Goal: Information Seeking & Learning: Learn about a topic

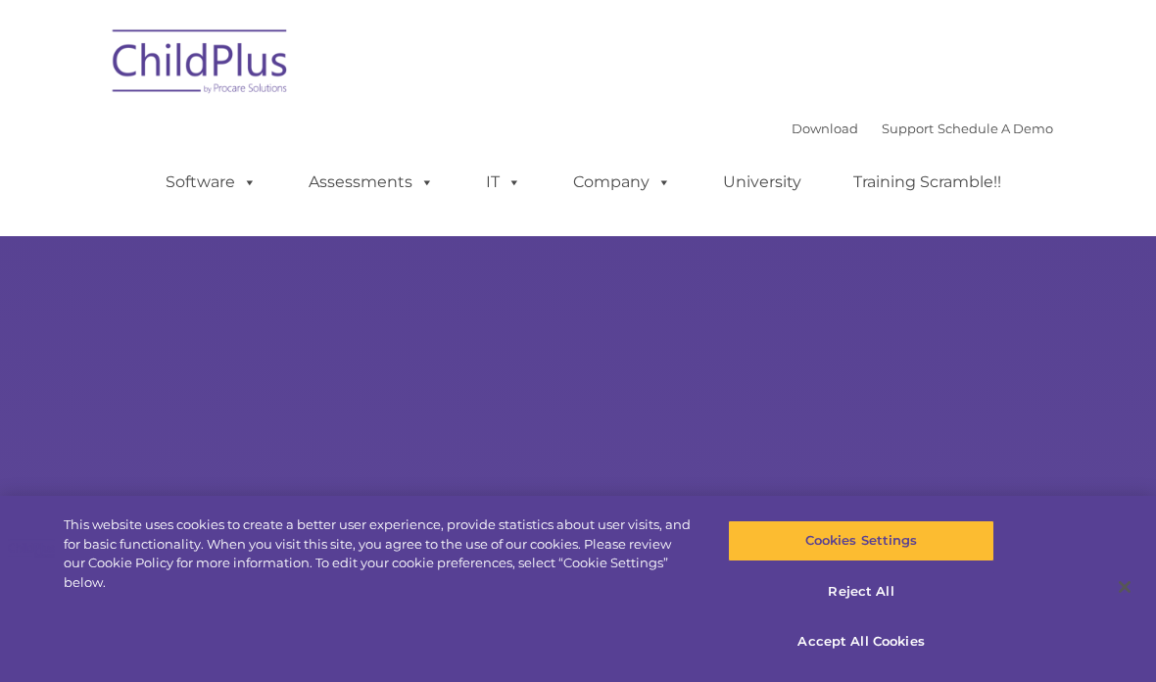
select select "MEDIUM"
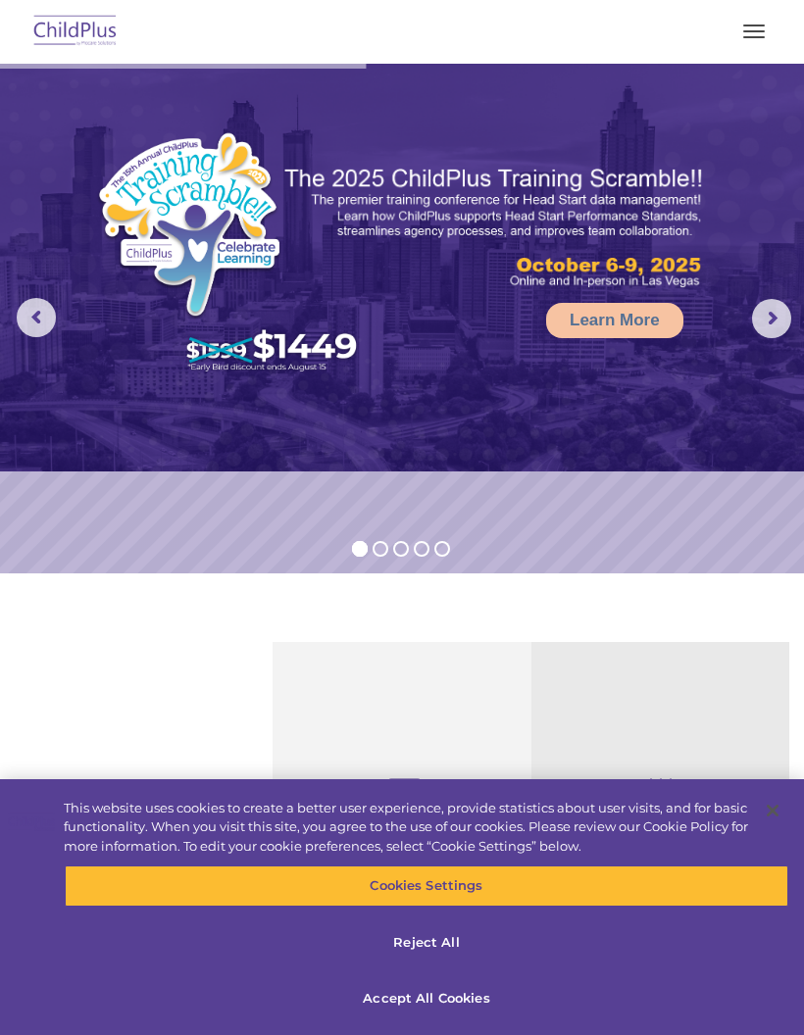
click at [766, 22] on button "button" at bounding box center [753, 31] width 41 height 31
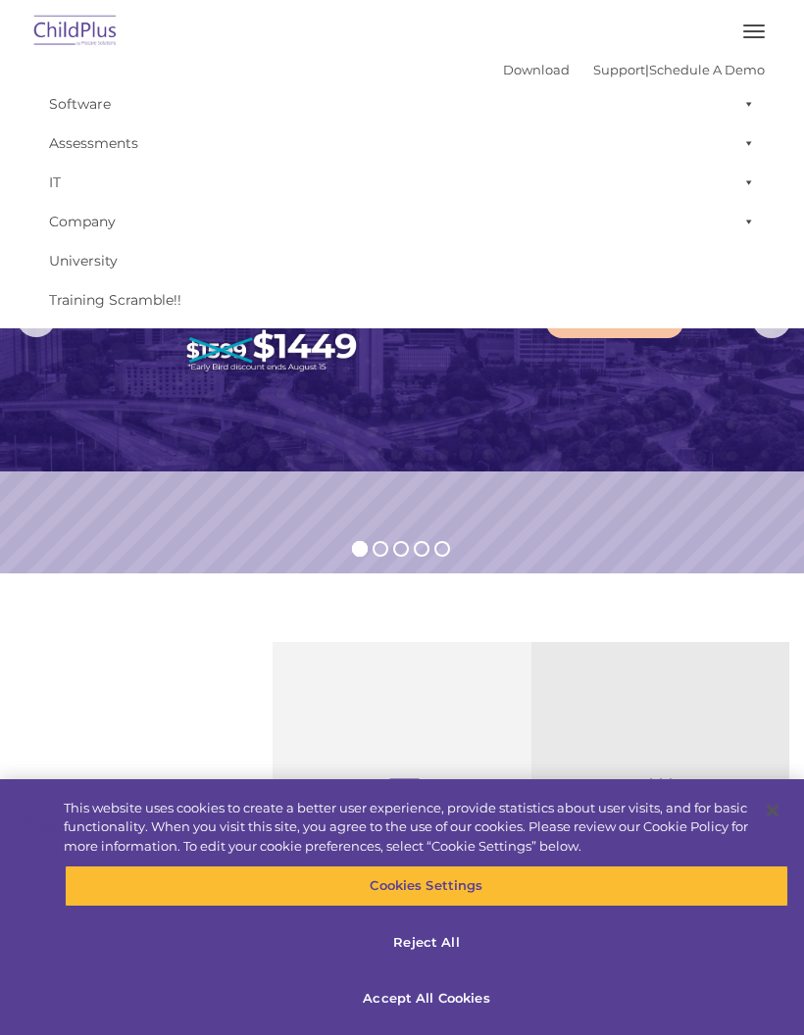
click at [545, 502] on rs-slide "Learn More" at bounding box center [402, 319] width 804 height 510
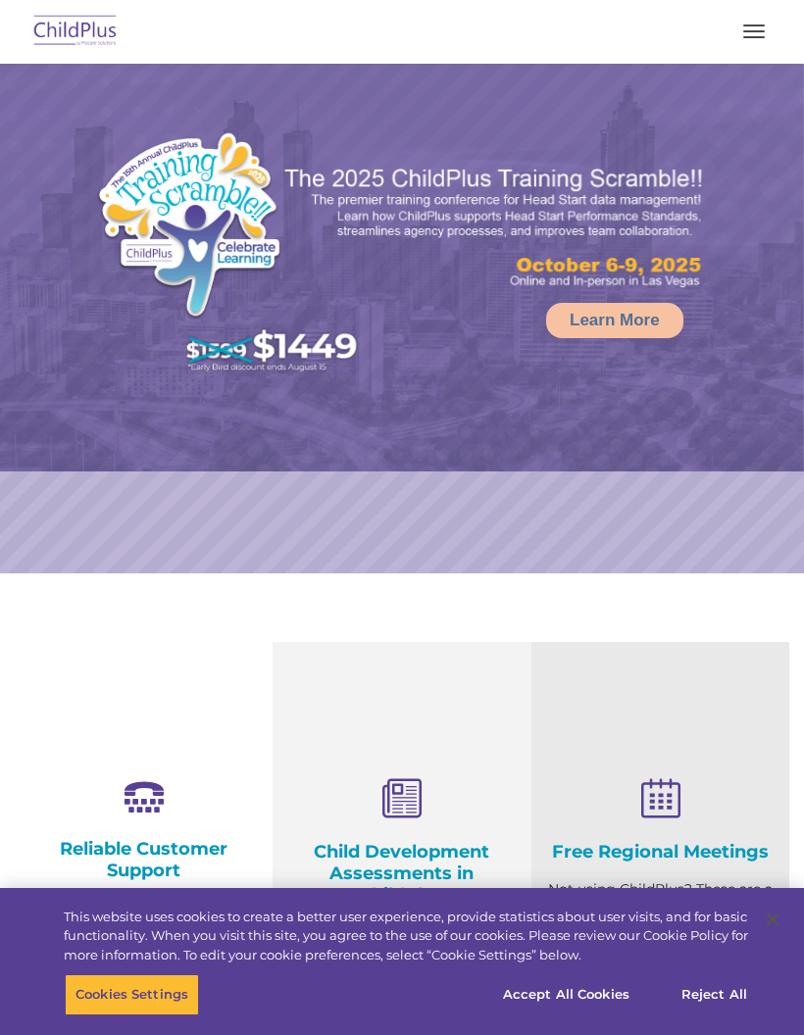
select select "MEDIUM"
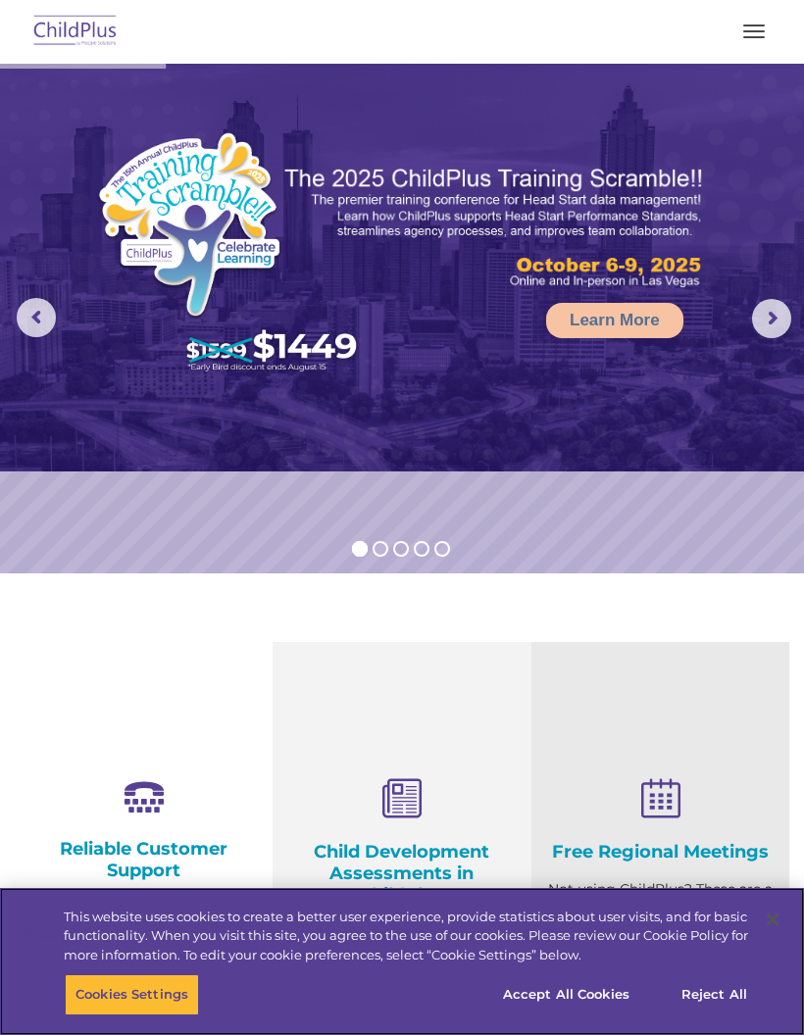
click at [602, 996] on button "Accept All Cookies" at bounding box center [566, 994] width 148 height 41
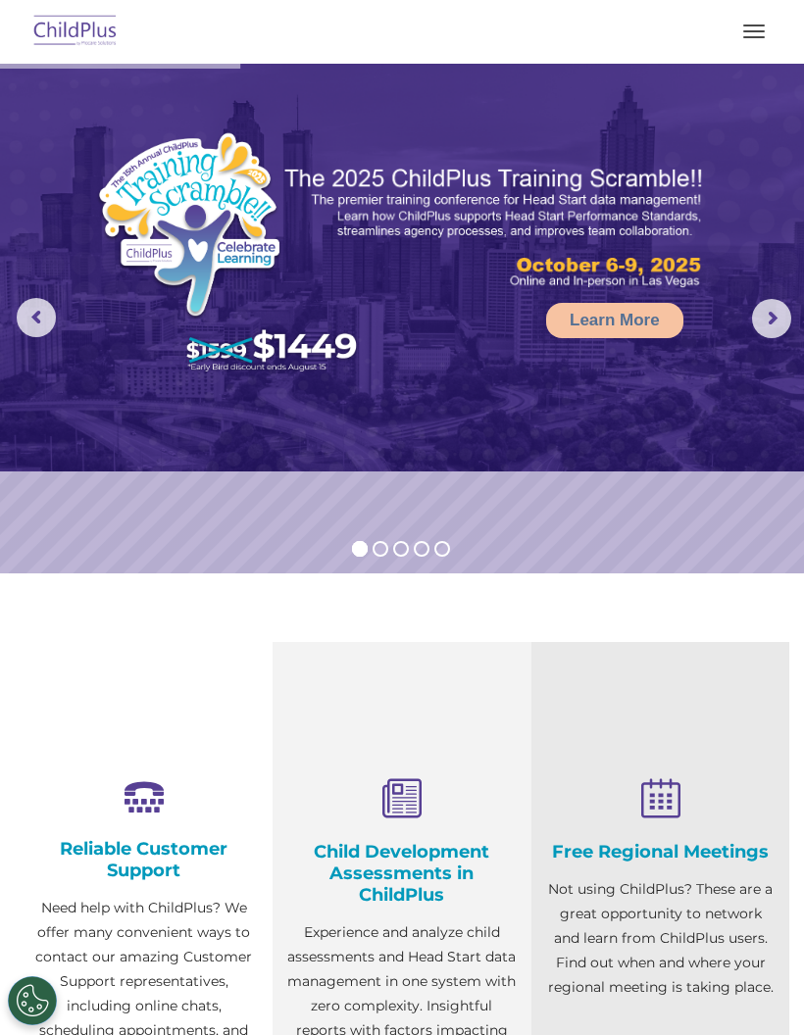
click at [750, 43] on button "button" at bounding box center [753, 31] width 41 height 31
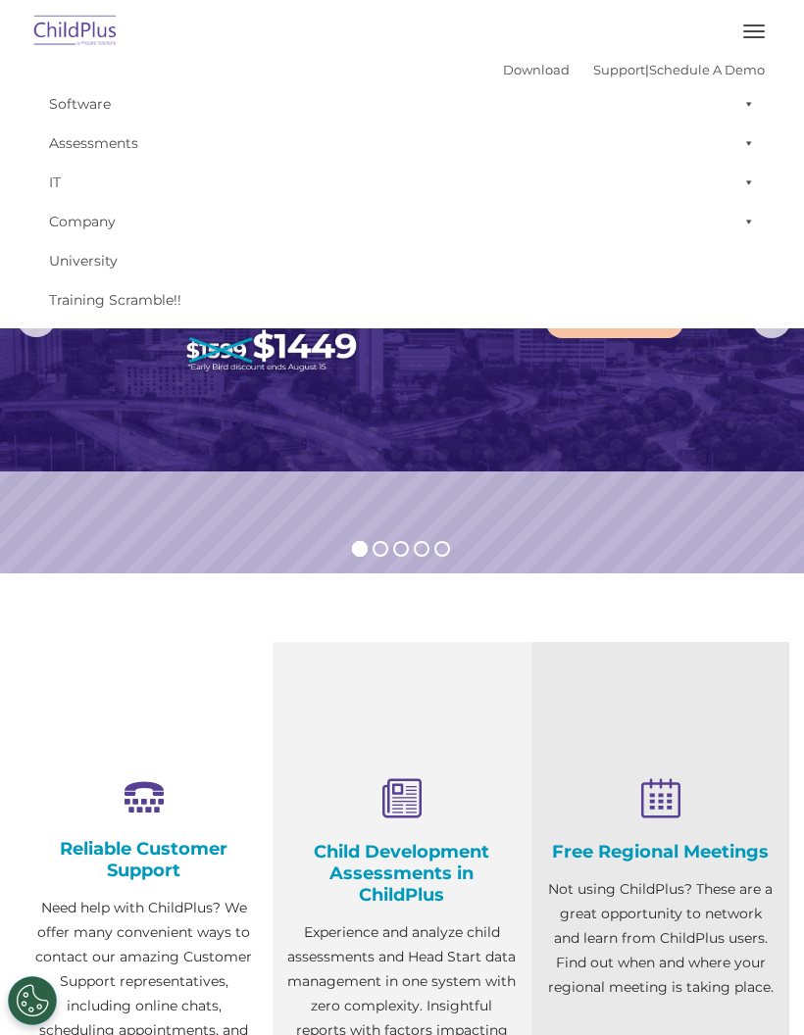
click at [592, 565] on rs-slide "Learn More" at bounding box center [402, 319] width 804 height 510
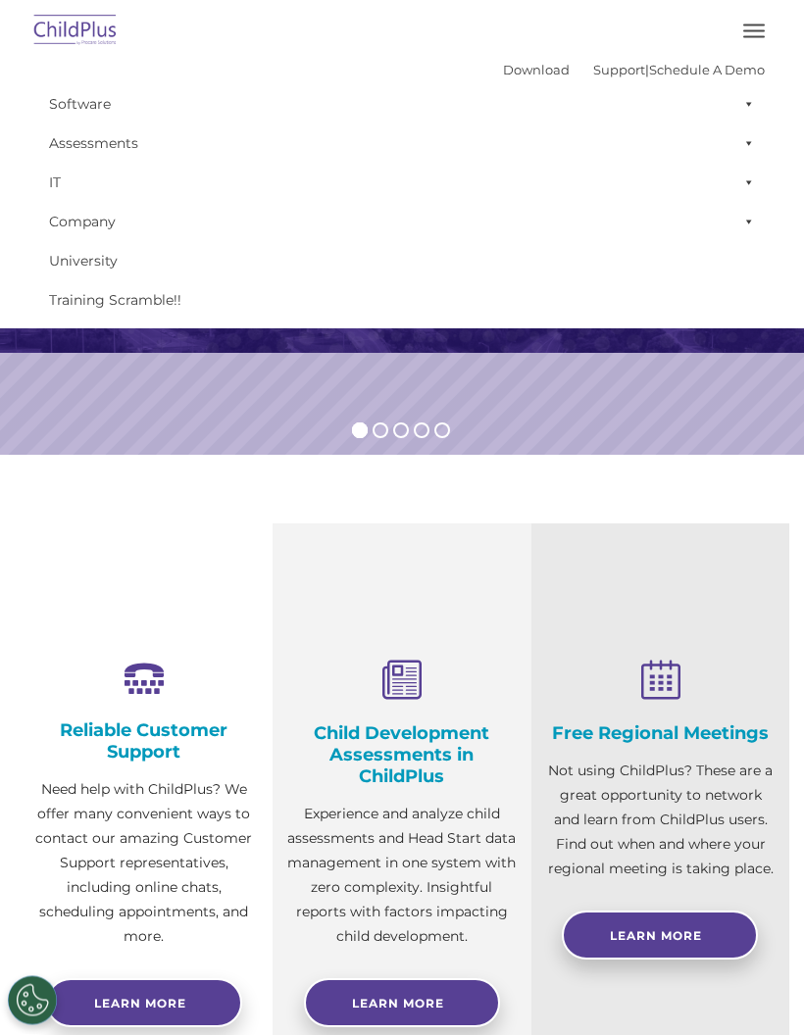
scroll to position [64, 0]
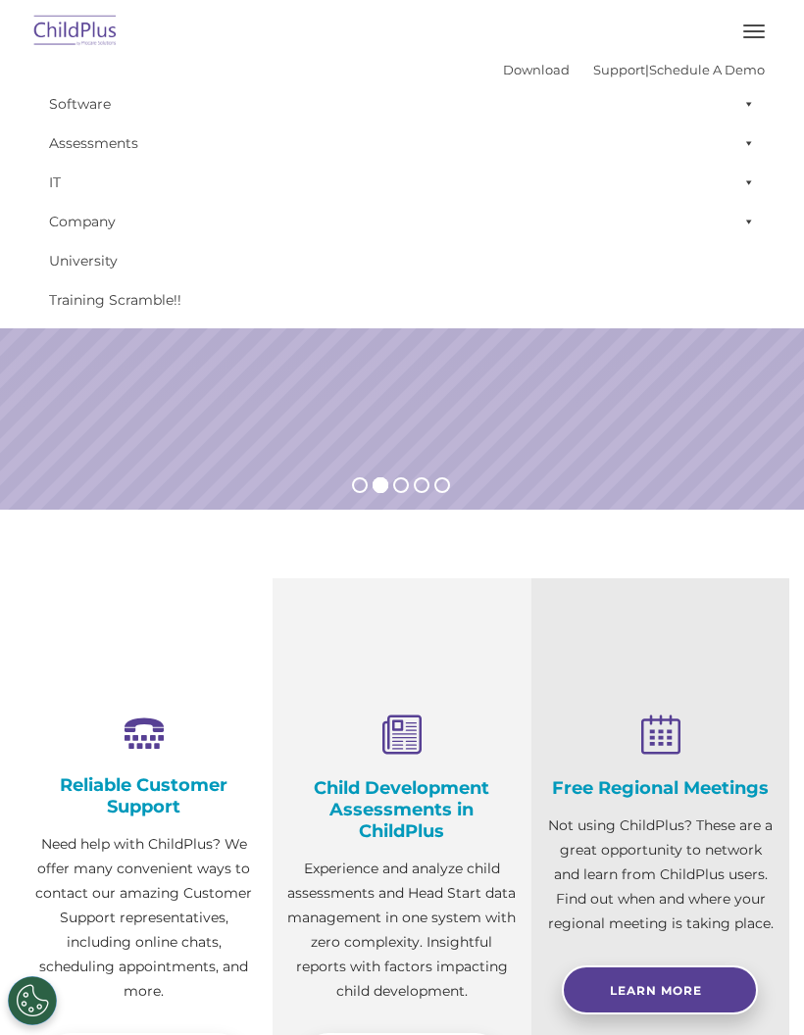
click at [68, 31] on img at bounding box center [75, 32] width 92 height 46
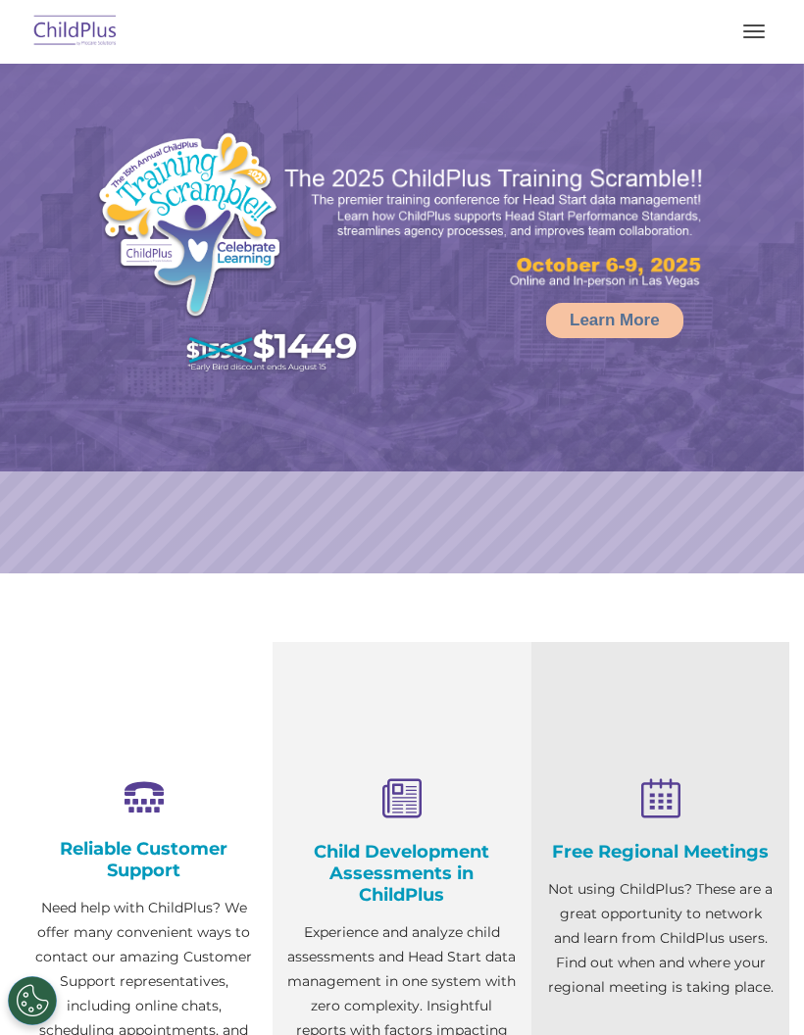
select select "MEDIUM"
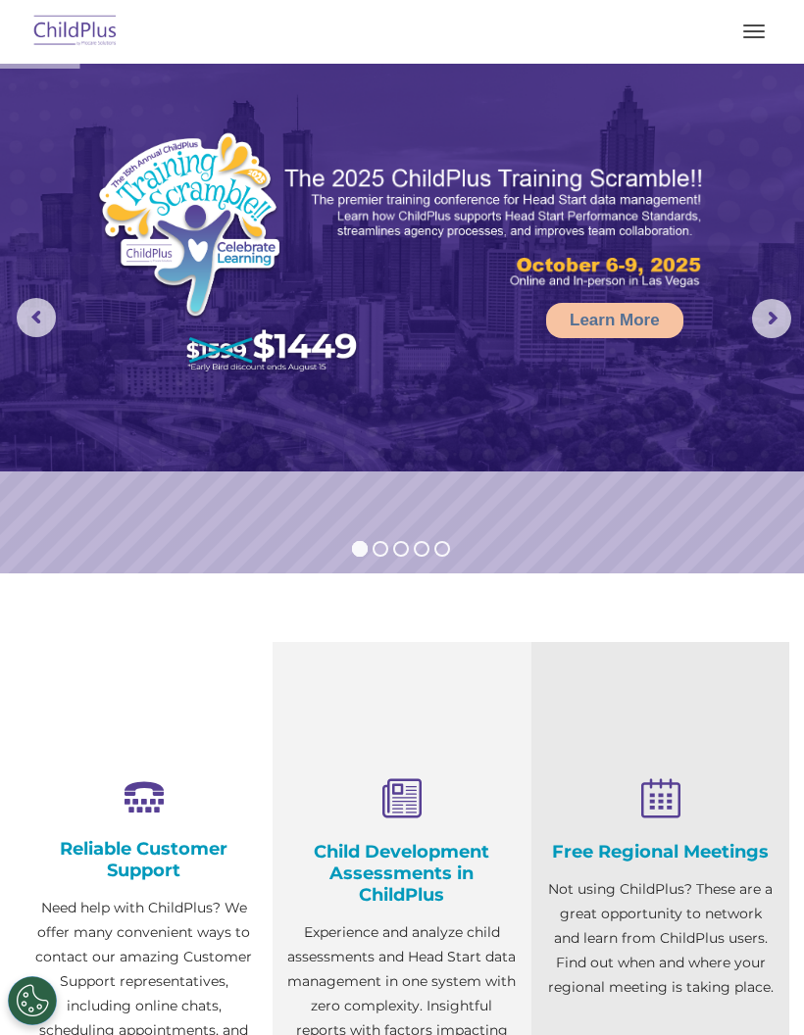
click at [757, 29] on button "button" at bounding box center [753, 31] width 41 height 31
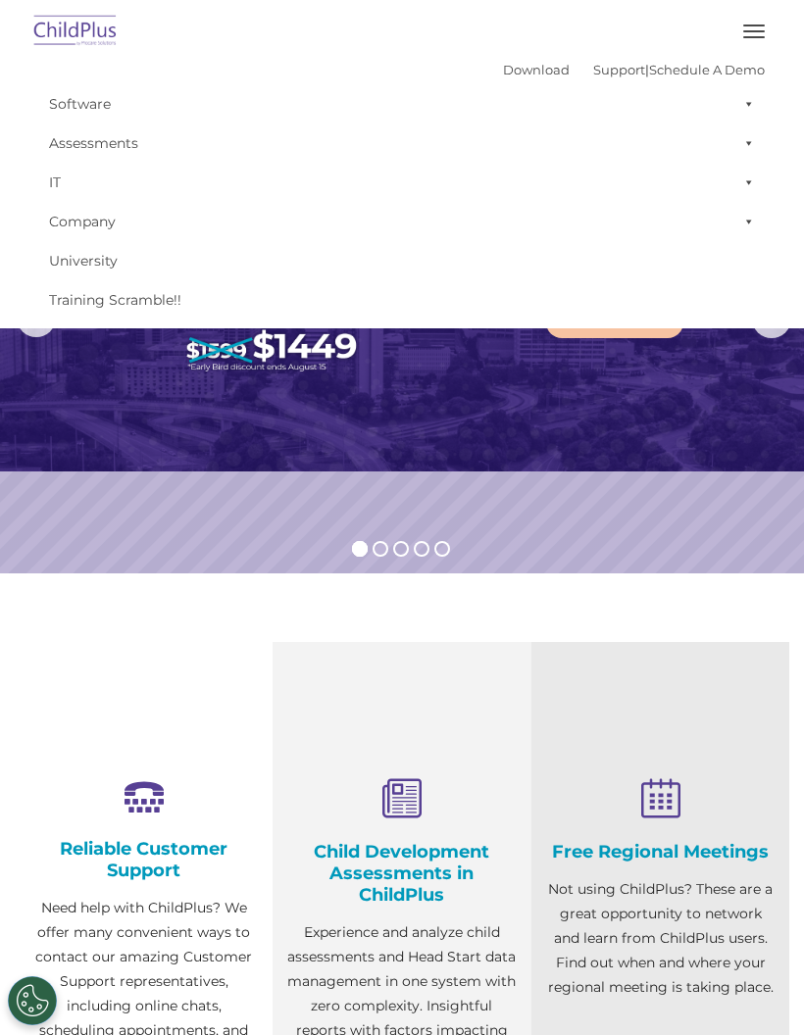
click at [662, 114] on link "Software" at bounding box center [401, 103] width 725 height 39
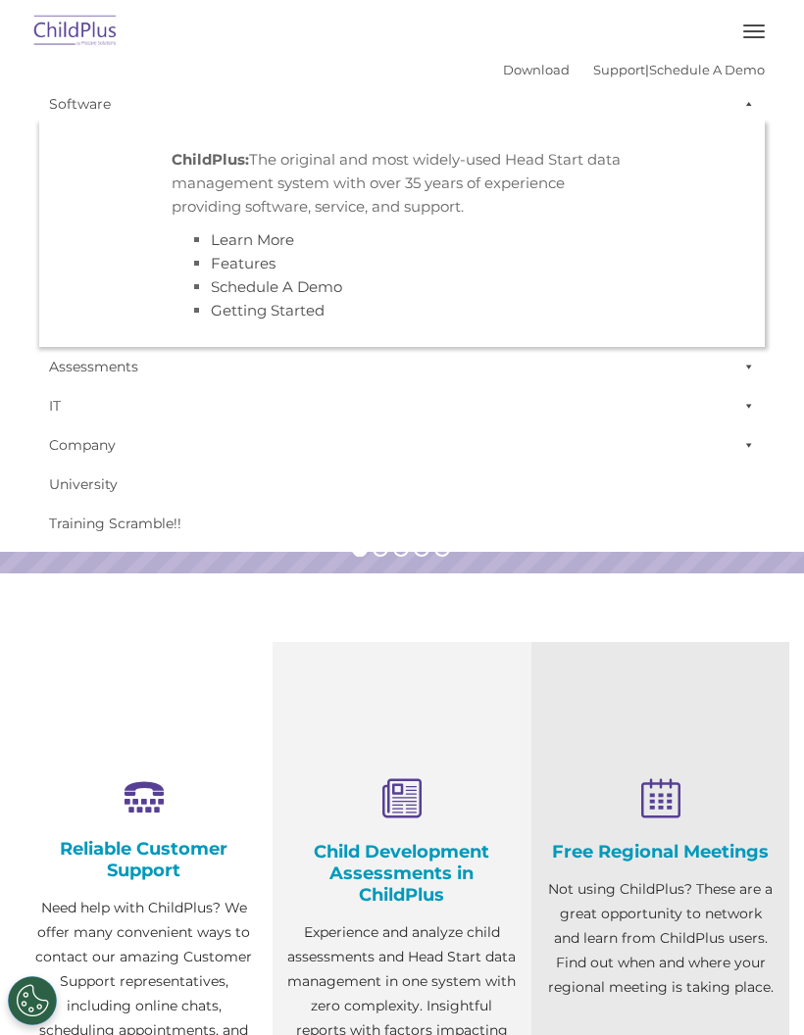
click at [195, 164] on strong "ChildPlus:" at bounding box center [210, 159] width 77 height 19
click at [74, 108] on link "Software" at bounding box center [401, 103] width 725 height 39
click at [68, 113] on link "Software" at bounding box center [401, 103] width 725 height 39
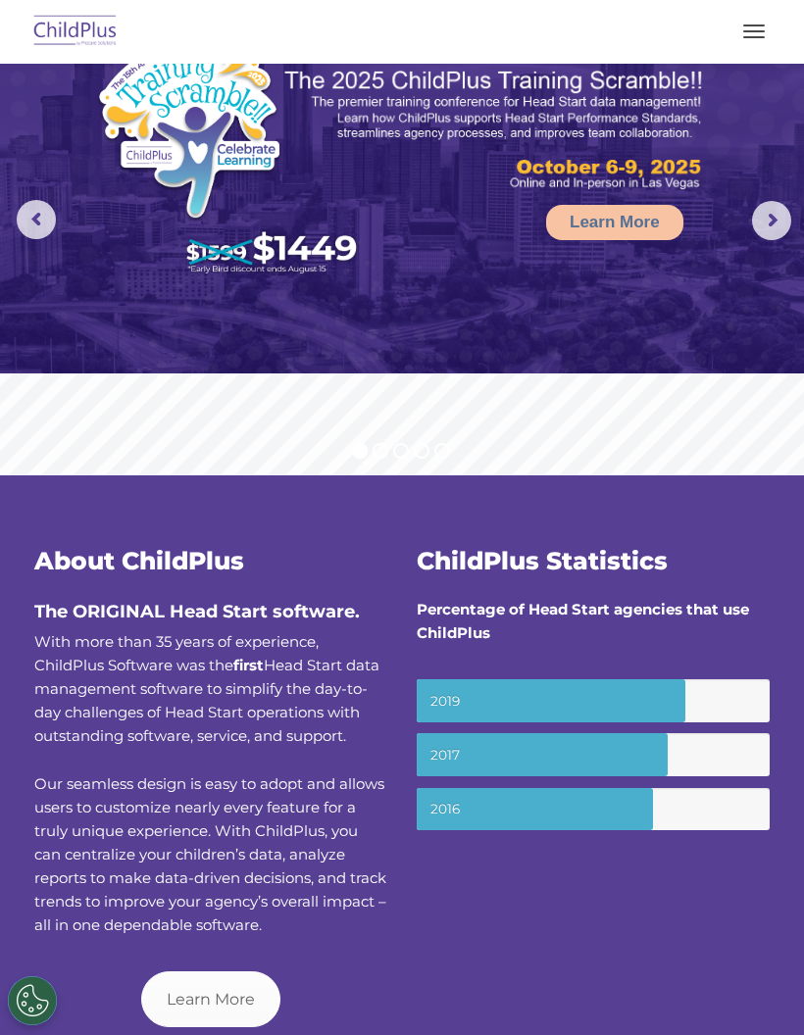
click at [761, 209] on rs-arrow at bounding box center [771, 220] width 39 height 39
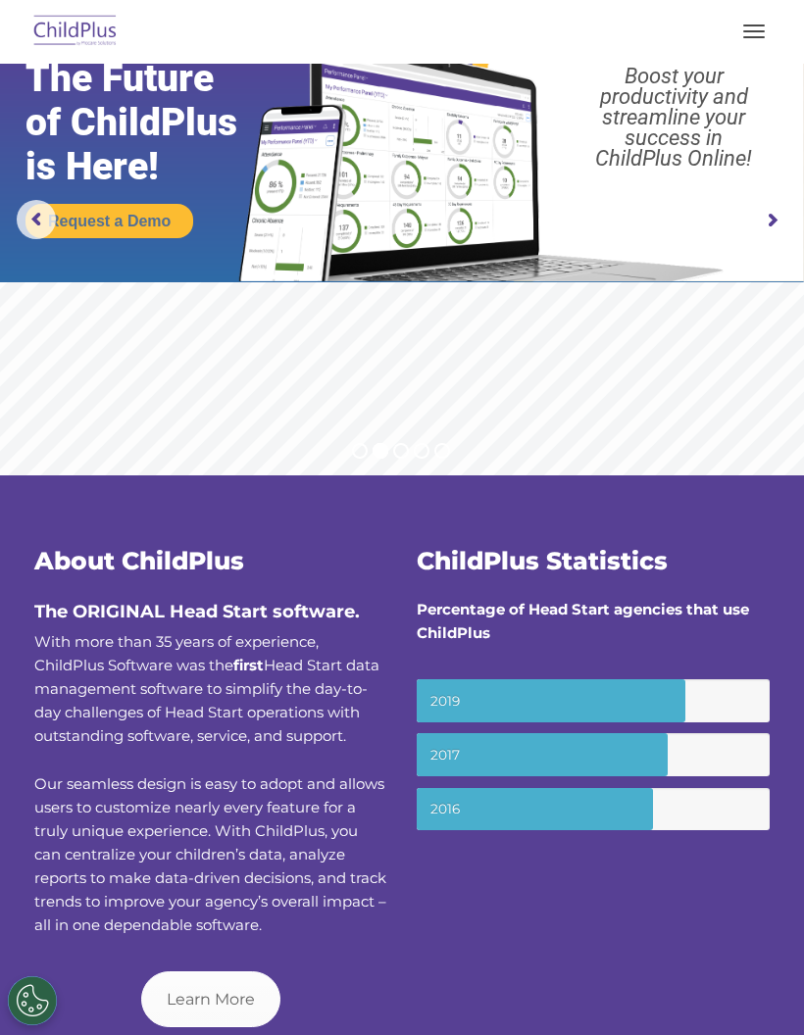
click at [766, 221] on rs-arrow at bounding box center [771, 220] width 39 height 39
click at [758, 33] on button "button" at bounding box center [753, 31] width 41 height 31
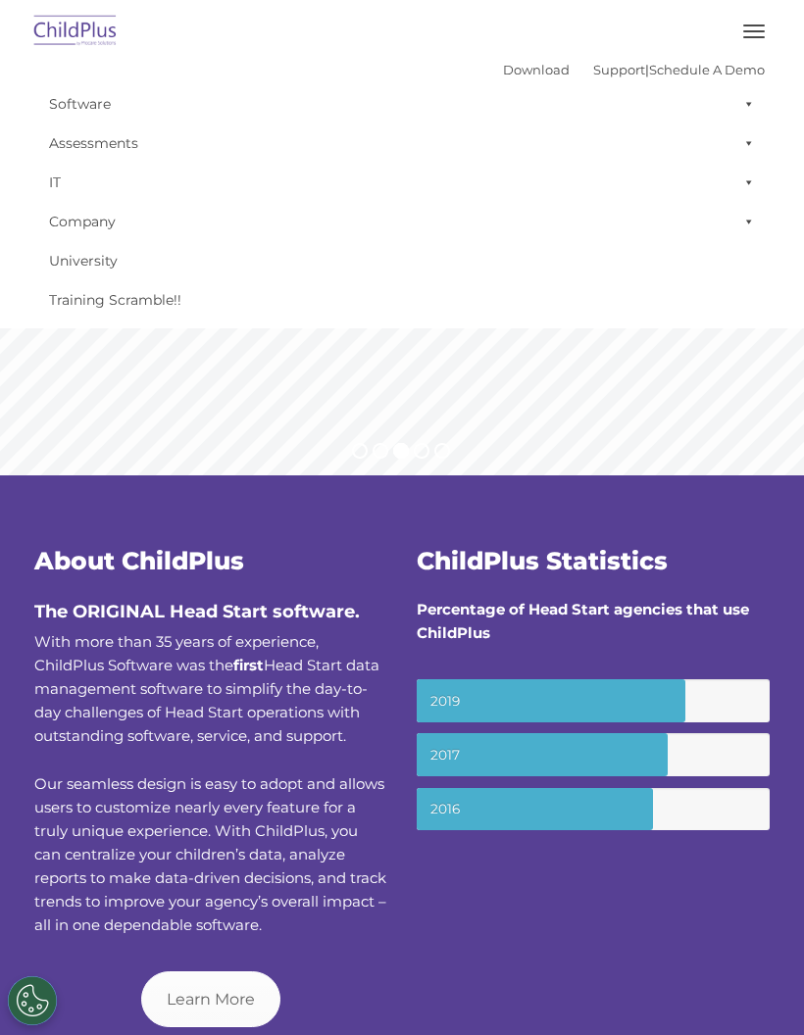
click at [65, 195] on link "IT" at bounding box center [401, 182] width 725 height 39
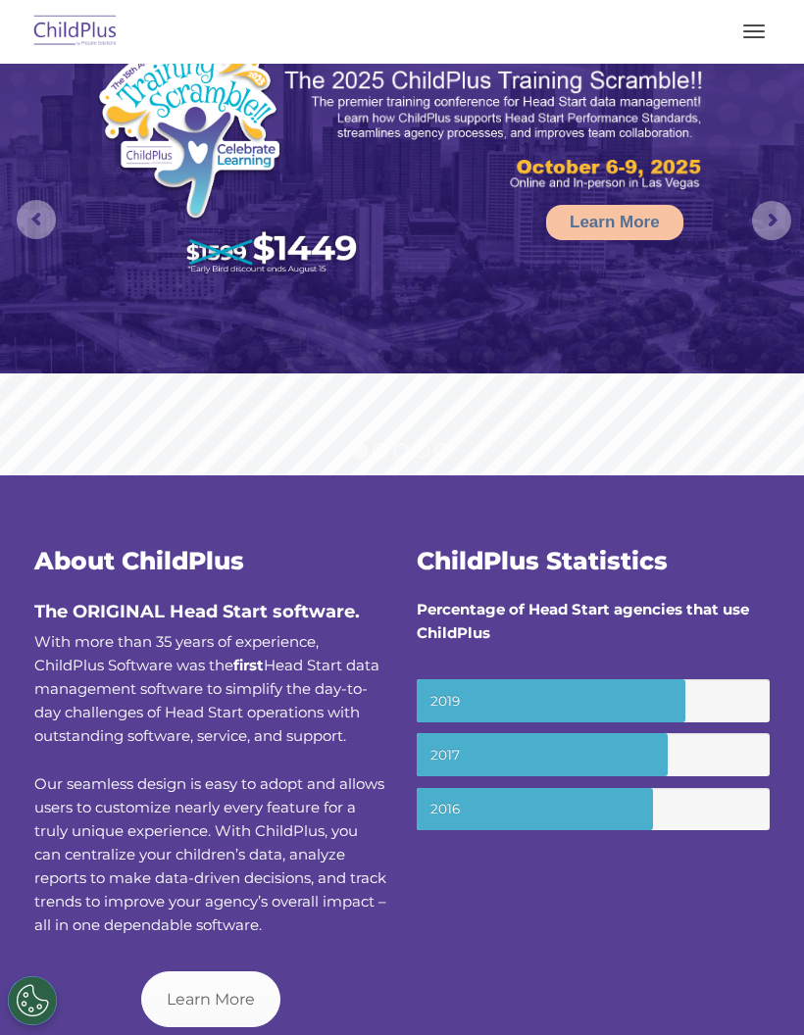
click at [756, 38] on button "button" at bounding box center [753, 31] width 41 height 31
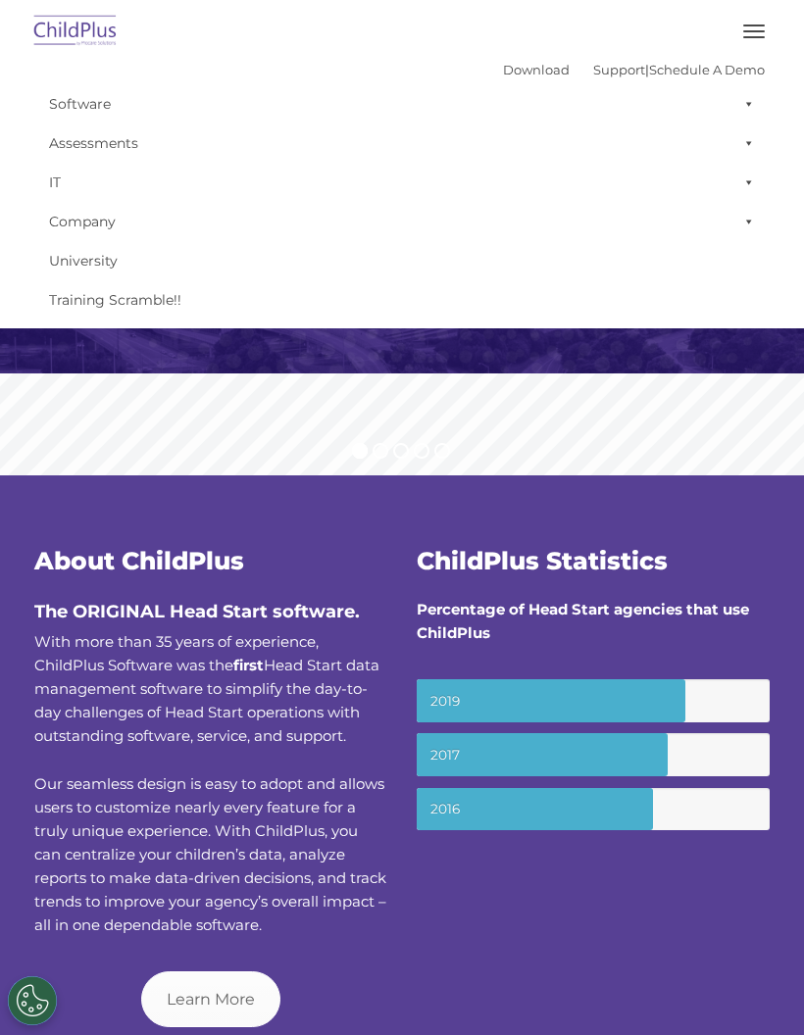
click at [750, 188] on span at bounding box center [745, 182] width 20 height 39
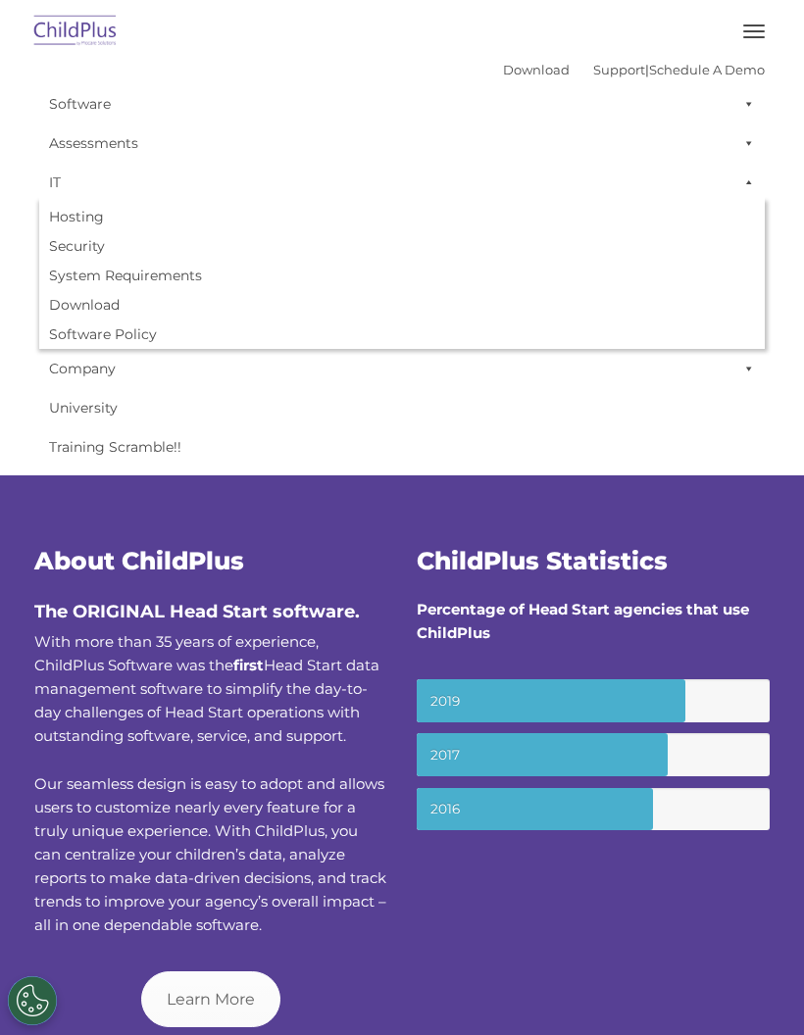
click at [747, 148] on span at bounding box center [745, 142] width 20 height 39
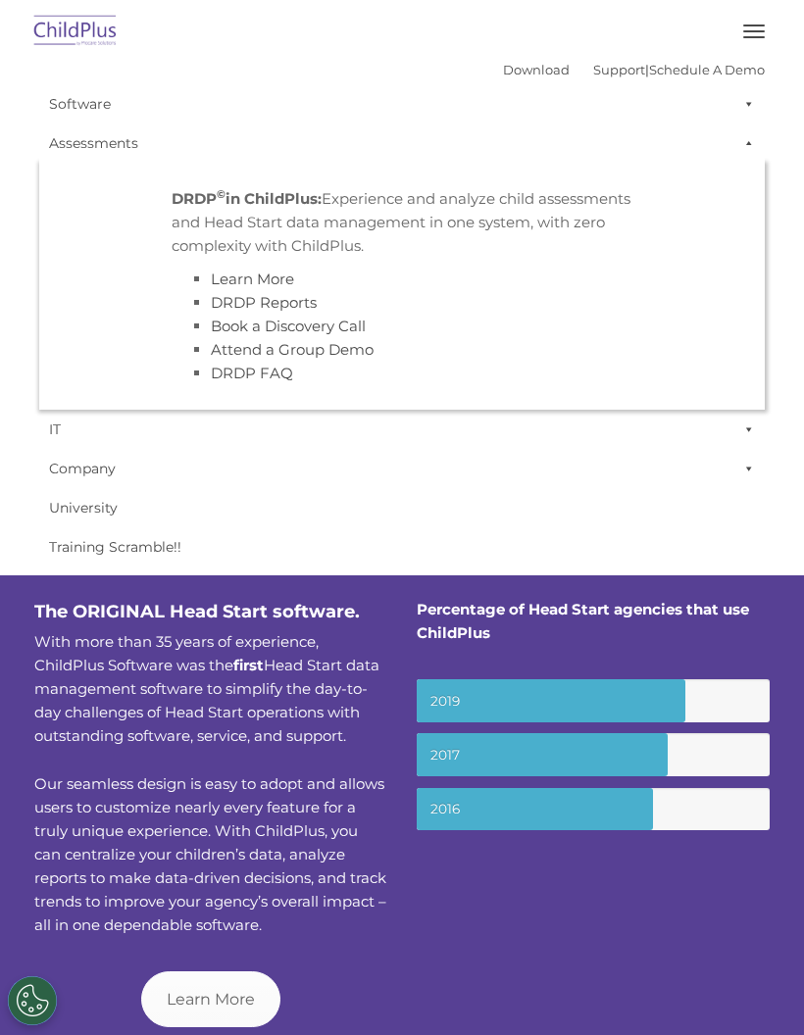
click at [751, 112] on span at bounding box center [745, 103] width 20 height 39
